Goal: Task Accomplishment & Management: Use online tool/utility

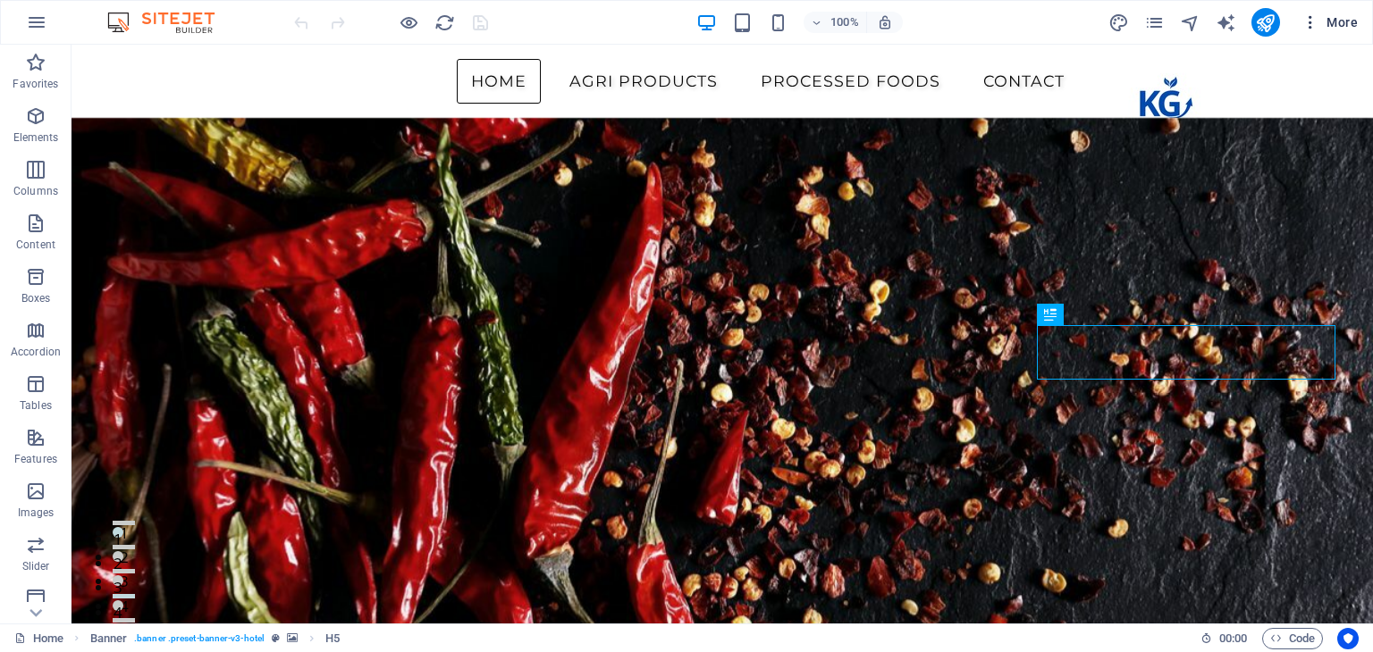
click at [1310, 19] on icon "button" at bounding box center [1310, 22] width 18 height 18
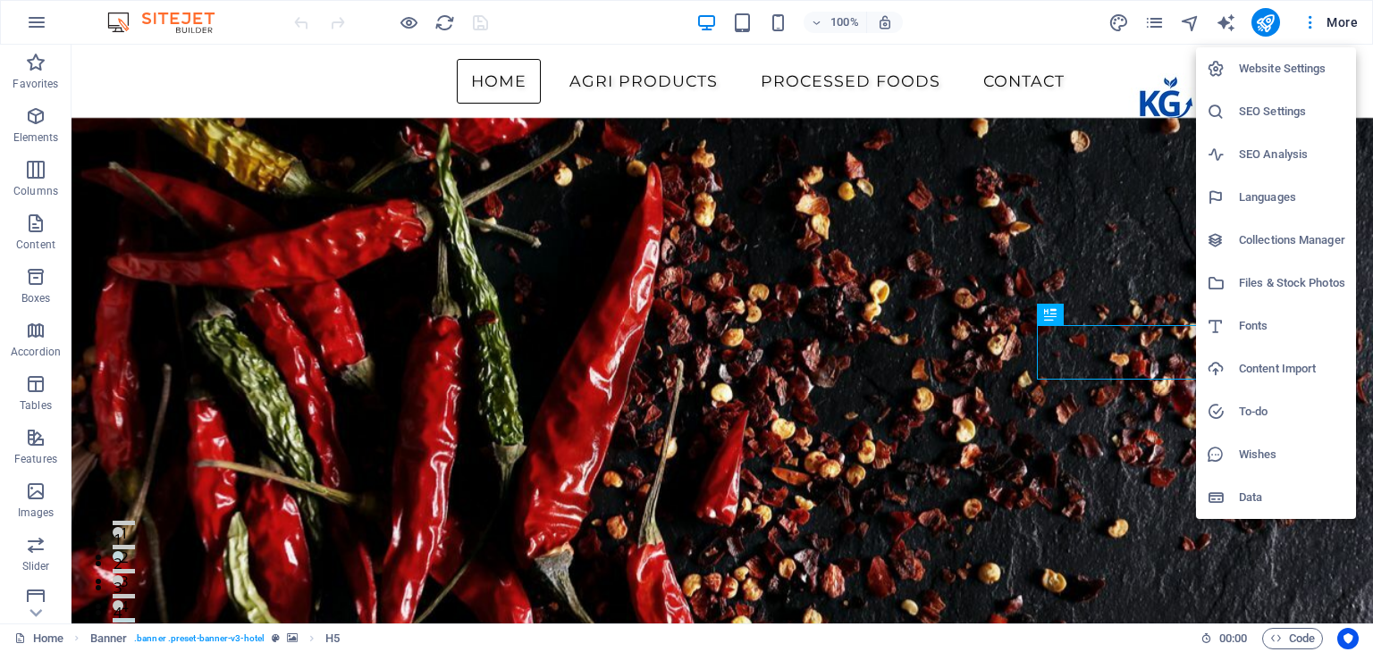
click at [1299, 62] on h6 "Website Settings" at bounding box center [1292, 68] width 106 height 21
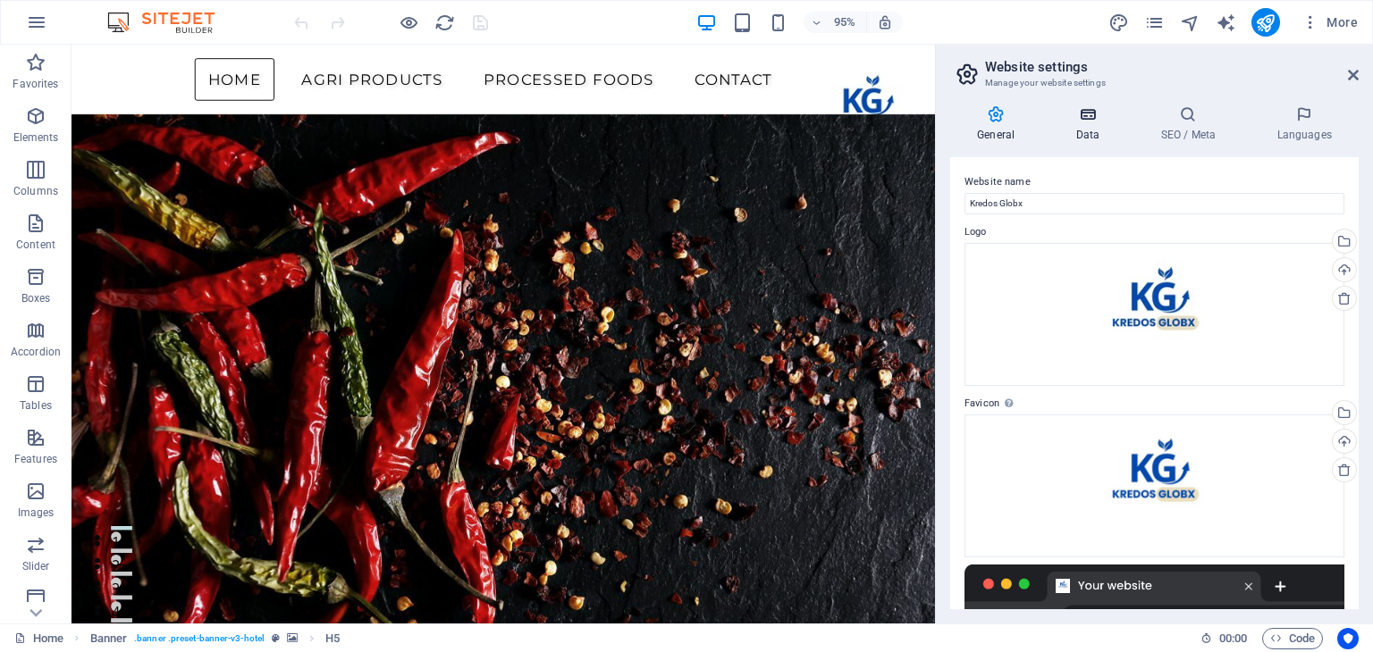
click at [1105, 130] on h4 "Data" at bounding box center [1090, 124] width 85 height 38
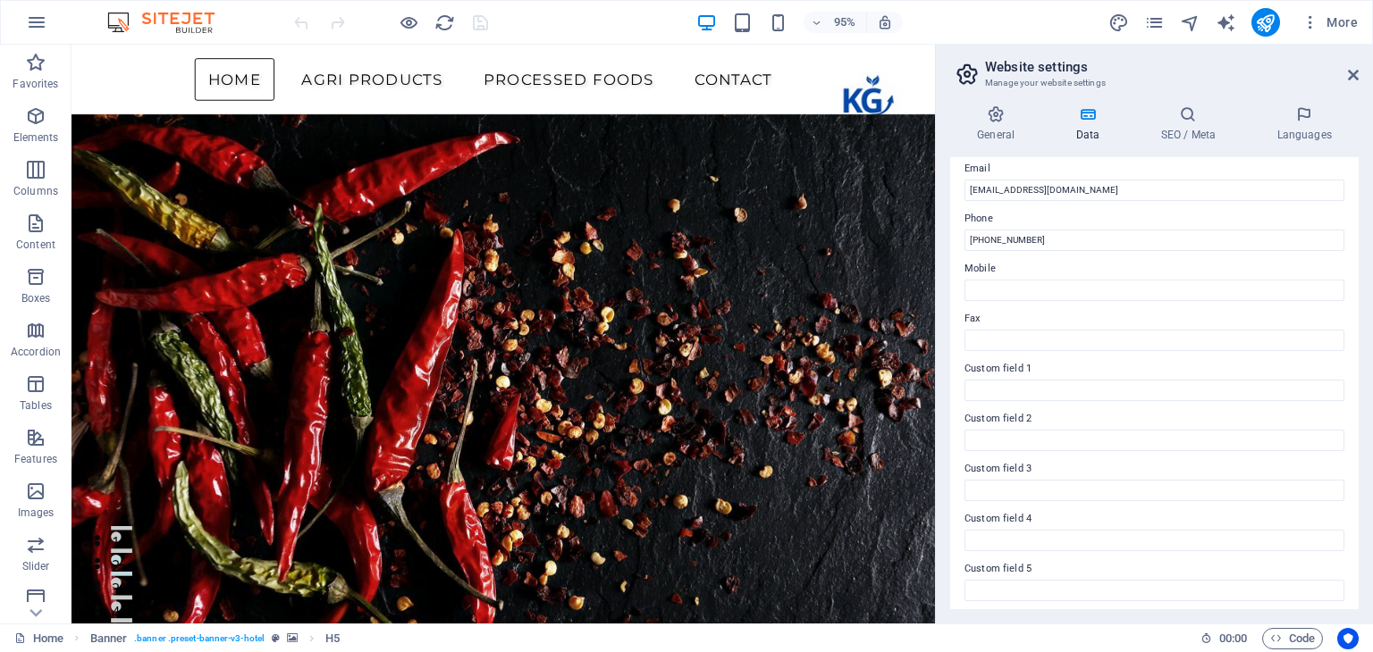
scroll to position [406, 0]
click at [1183, 125] on h4 "SEO / Meta" at bounding box center [1191, 124] width 116 height 38
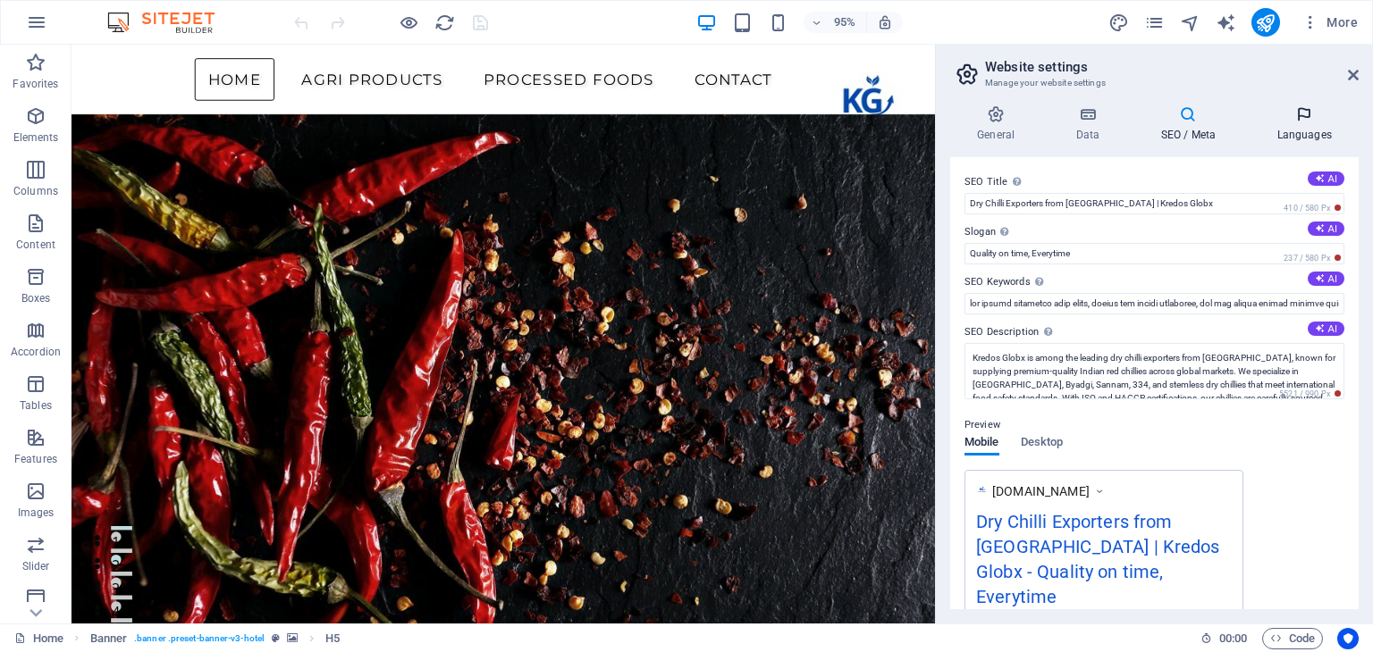
click at [1287, 124] on h4 "Languages" at bounding box center [1304, 124] width 109 height 38
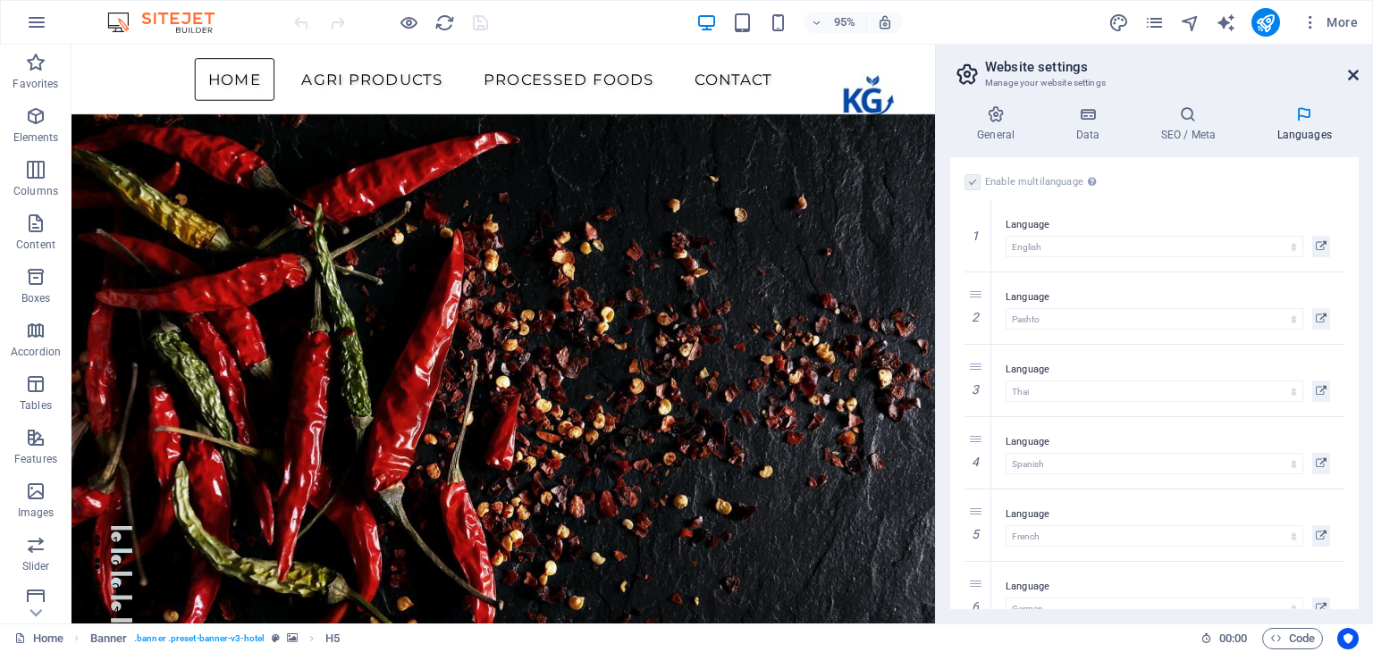
click at [1353, 76] on icon at bounding box center [1353, 75] width 11 height 14
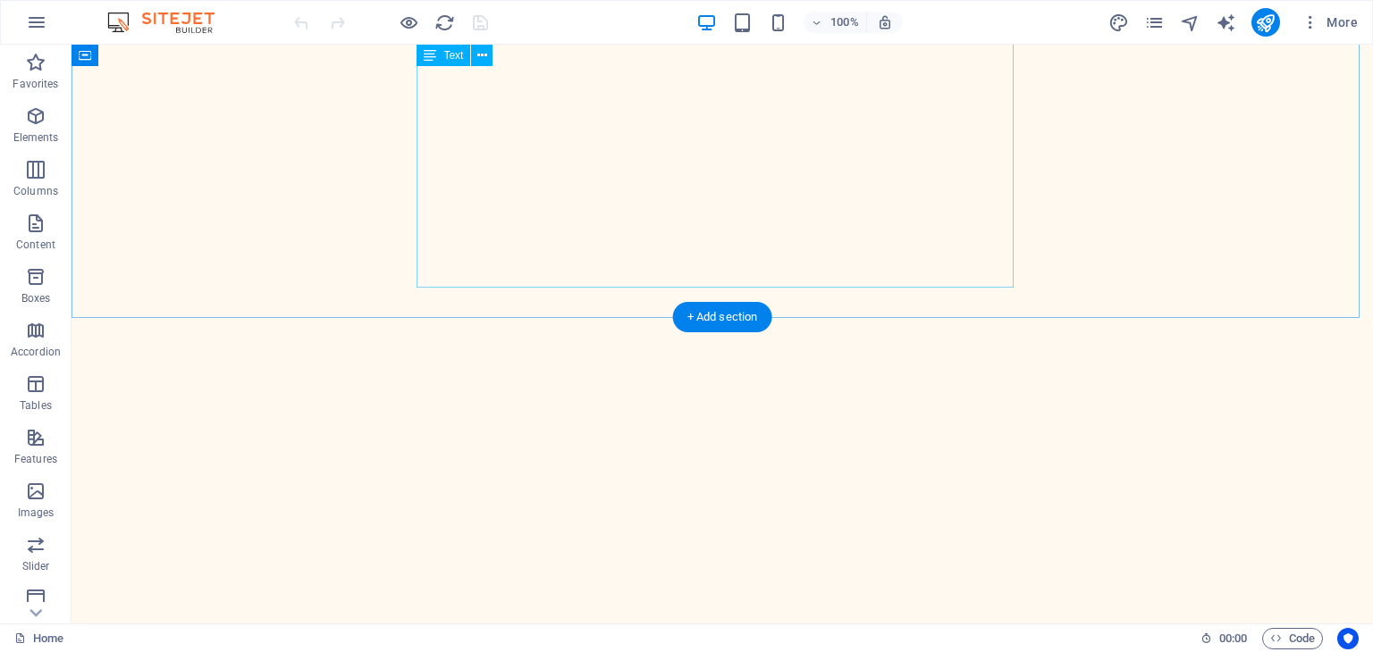
scroll to position [3294, 0]
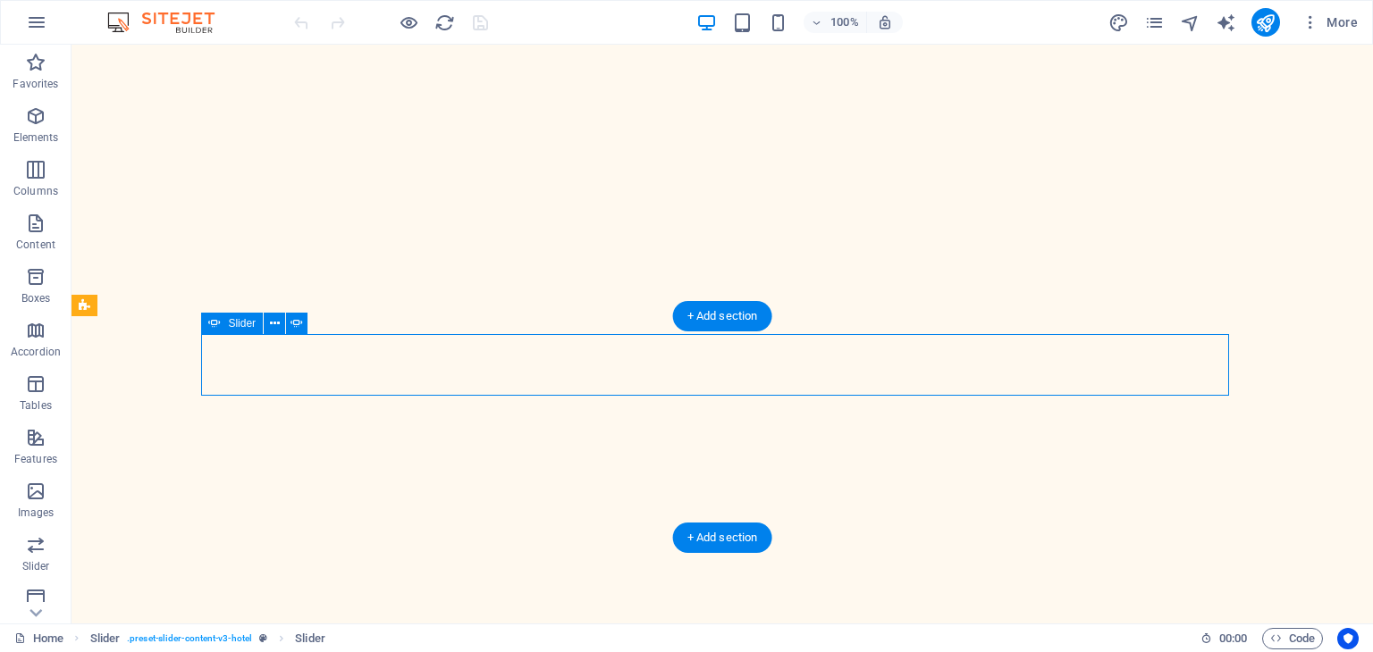
select select "px"
select select "ms"
select select "s"
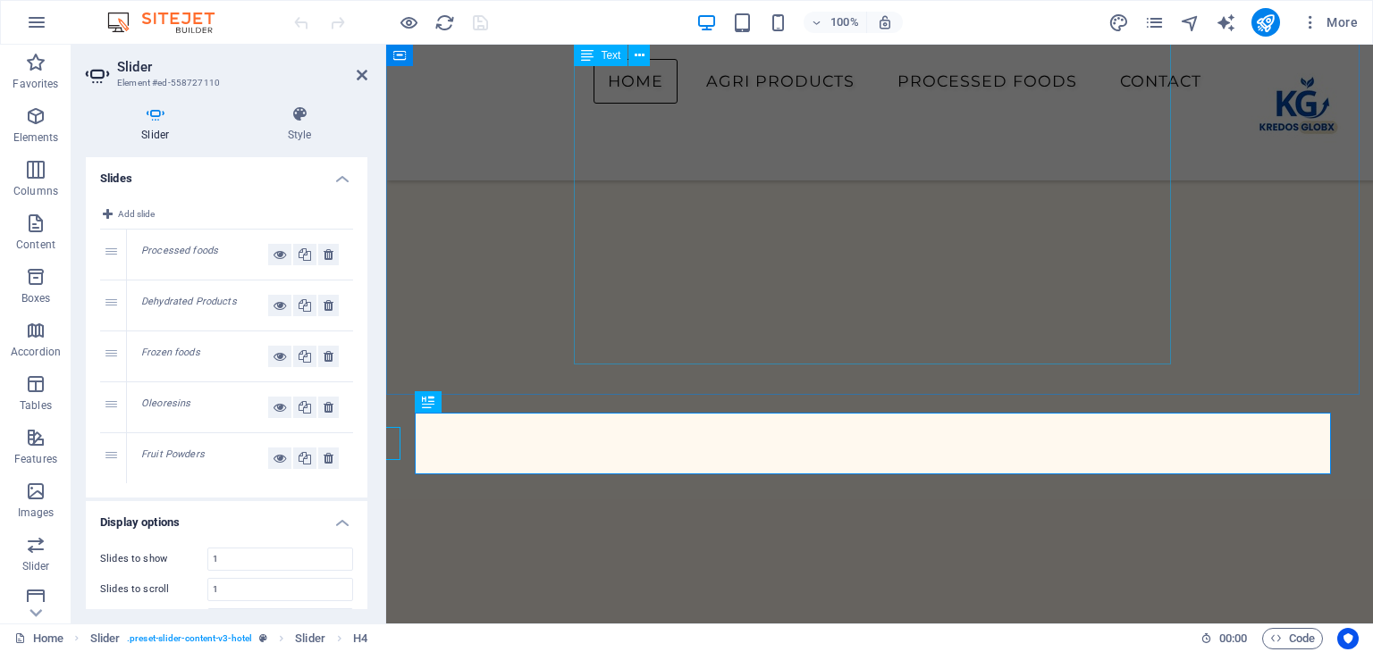
scroll to position [3206, 0]
